Goal: Transaction & Acquisition: Obtain resource

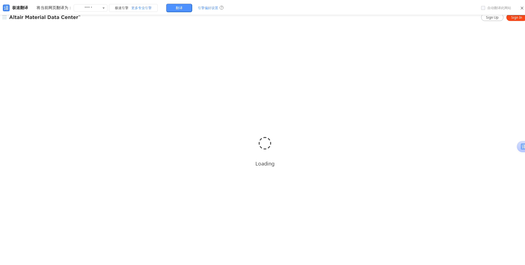
click at [520, 6] on icon at bounding box center [522, 7] width 4 height 4
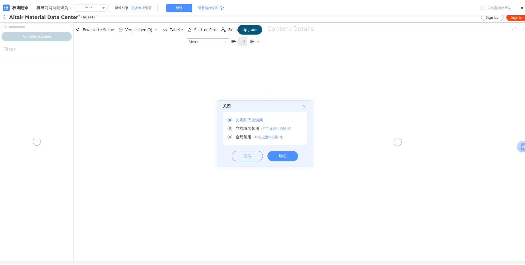
click at [275, 152] on div "确定" at bounding box center [282, 155] width 31 height 10
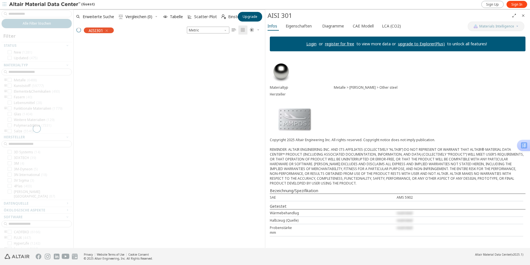
scroll to position [207, 186]
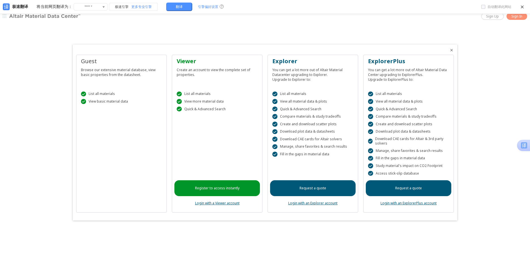
click at [522, 10] on div "极速翻译 将当前网页翻译为： ****** 阿尔巴尼亚语 阿非利堪斯语 阿拉伯语 阿姆哈拉语 阿塞拜疆语 爱沙尼亚语 奥塞梯语 巴什基尔语 保加利亚语 北库尔…" at bounding box center [265, 7] width 530 height 14
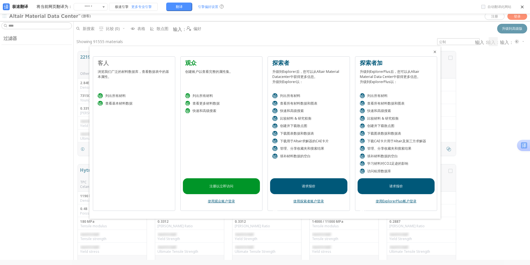
scroll to position [208, 451]
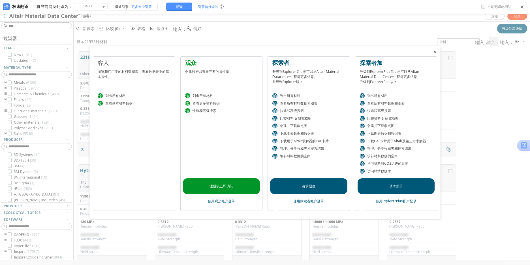
click at [305, 183] on font "请求报价" at bounding box center [309, 185] width 14 height 5
